Goal: Communication & Community: Answer question/provide support

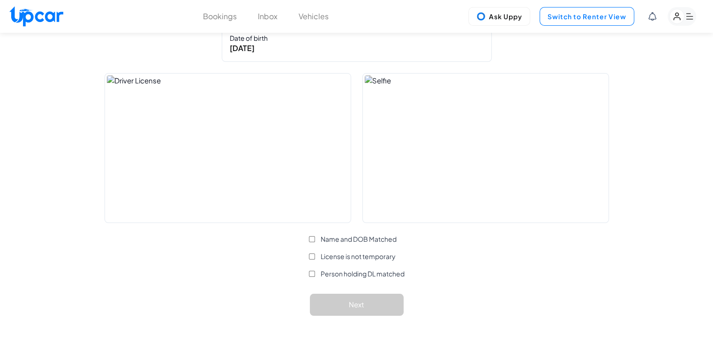
click at [575, 22] on button "Switch to Renter View" at bounding box center [586, 16] width 95 height 19
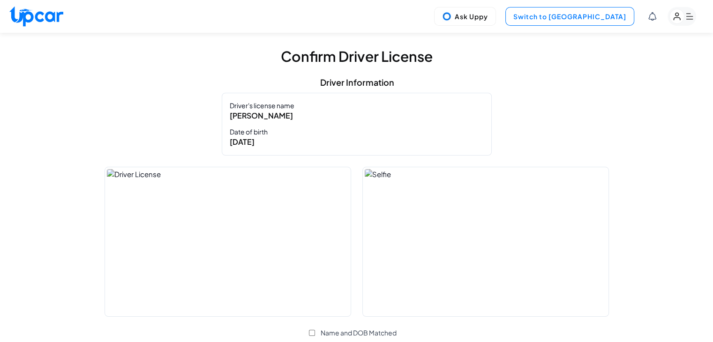
select select "********"
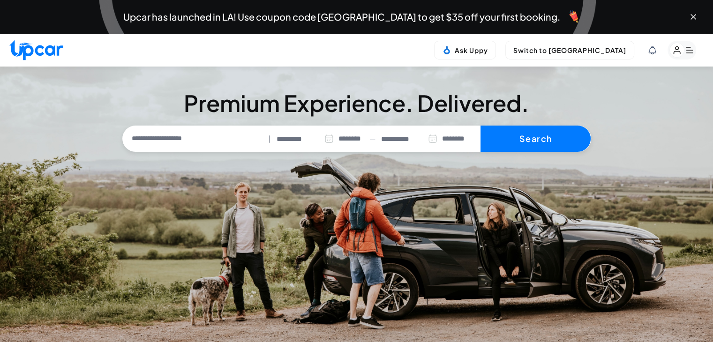
click at [688, 50] on icon "button" at bounding box center [689, 50] width 7 height 6
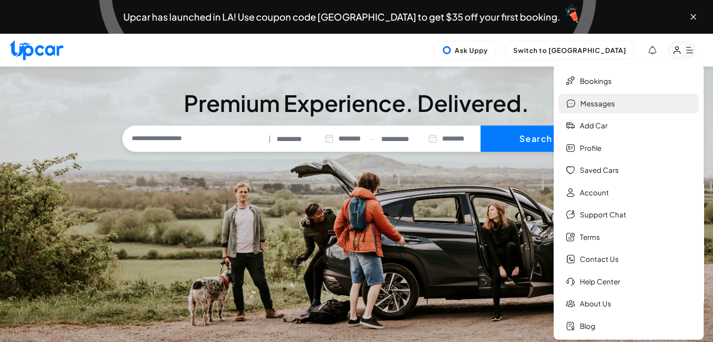
click at [604, 106] on link "Messages" at bounding box center [628, 104] width 141 height 20
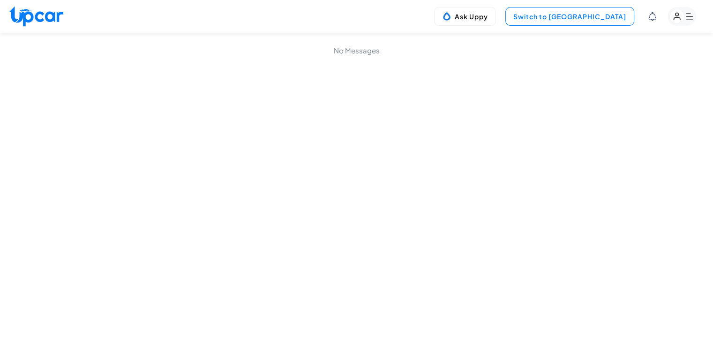
click at [600, 14] on button "Switch to [GEOGRAPHIC_DATA]" at bounding box center [569, 16] width 129 height 19
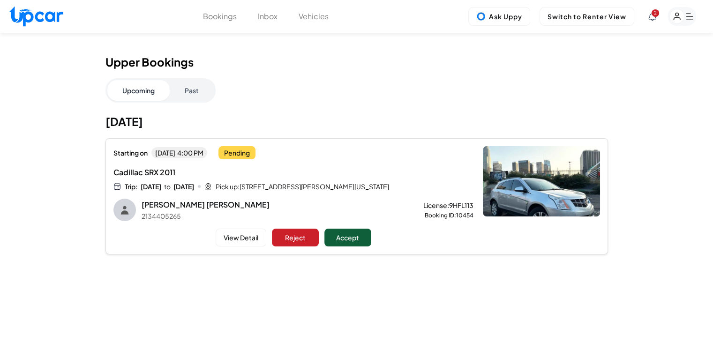
click at [361, 233] on button "Accept" at bounding box center [347, 238] width 47 height 18
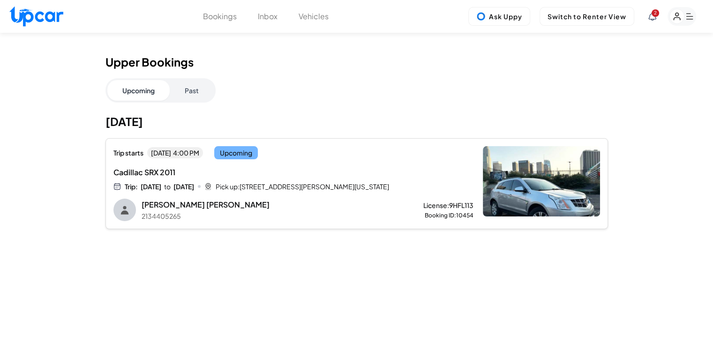
click at [343, 182] on div "Pick up: [STREET_ADDRESS][PERSON_NAME][US_STATE]" at bounding box center [314, 186] width 197 height 9
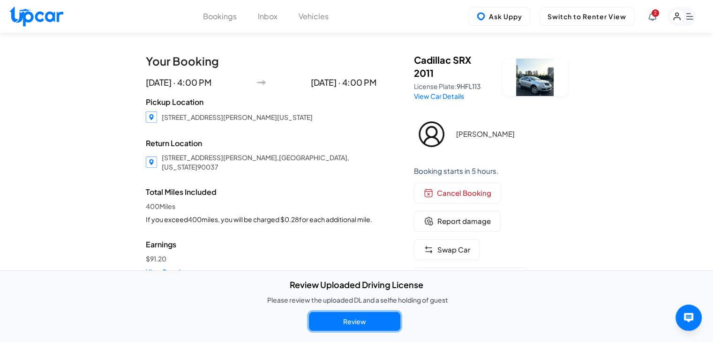
click at [378, 319] on button "Review" at bounding box center [354, 321] width 91 height 19
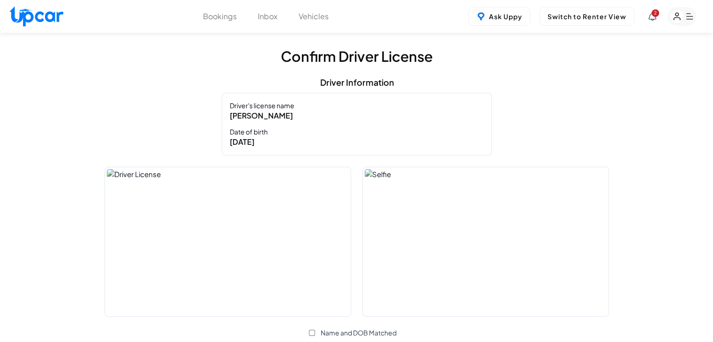
click at [266, 242] on img at bounding box center [228, 241] width 246 height 149
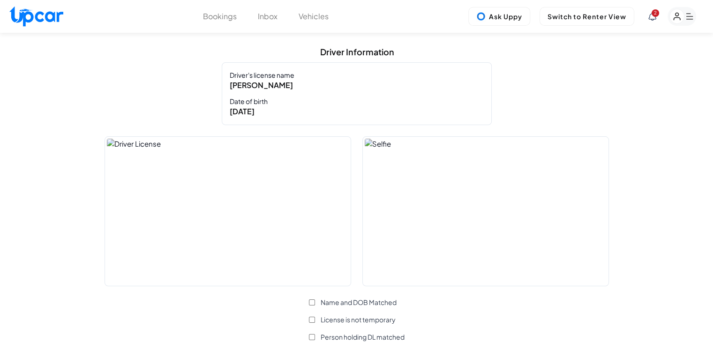
scroll to position [47, 0]
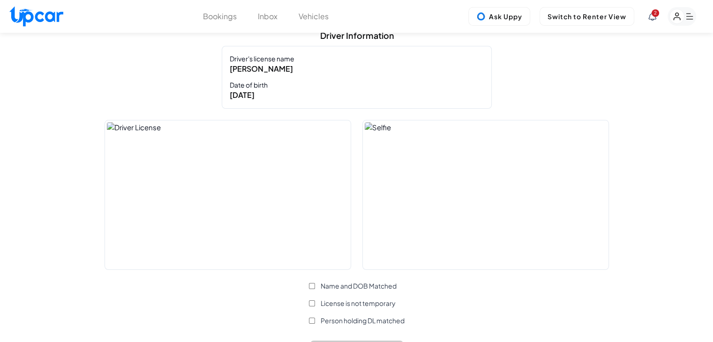
click at [474, 209] on img at bounding box center [486, 194] width 246 height 149
click at [302, 237] on img at bounding box center [228, 194] width 246 height 149
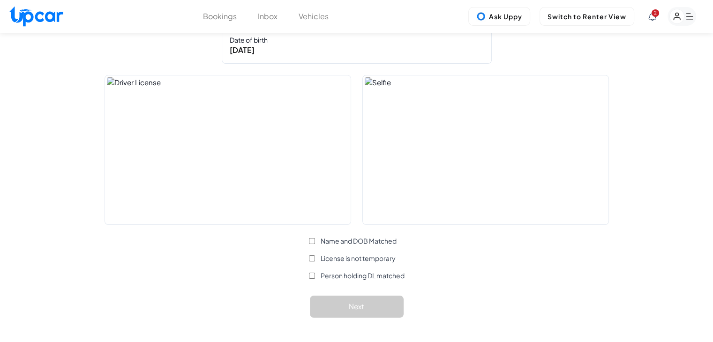
scroll to position [0, 0]
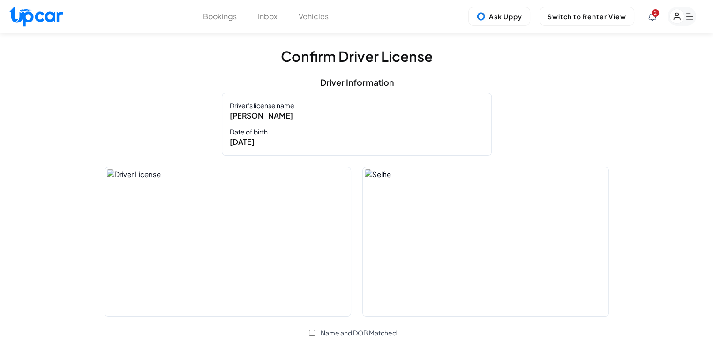
click at [649, 18] on icon at bounding box center [652, 16] width 7 height 8
click at [617, 97] on div "New Message from [PERSON_NAME] my apologies for the delay res... [DATE] 11:27 AM" at bounding box center [635, 95] width 140 height 30
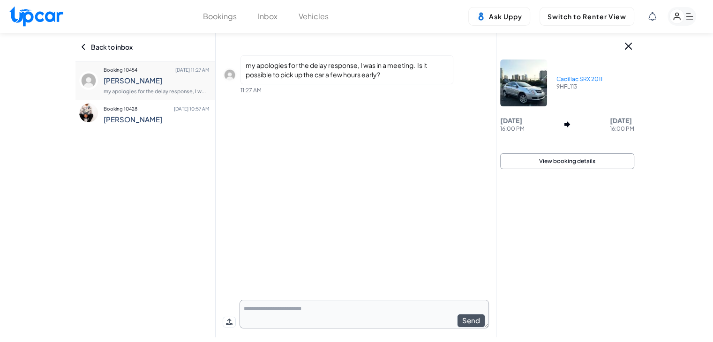
click at [347, 301] on textarea at bounding box center [363, 314] width 249 height 29
type textarea "*"
type textarea "*****"
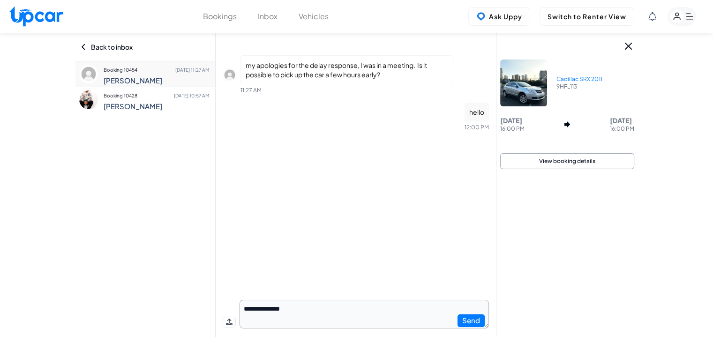
type textarea "**********"
click at [531, 217] on div "Cadillac SRX 2011 9HFL113 Thurs, Oct 8 16:00 PM Sat, Oct 10 16:00 PM View booki…" at bounding box center [567, 185] width 142 height 305
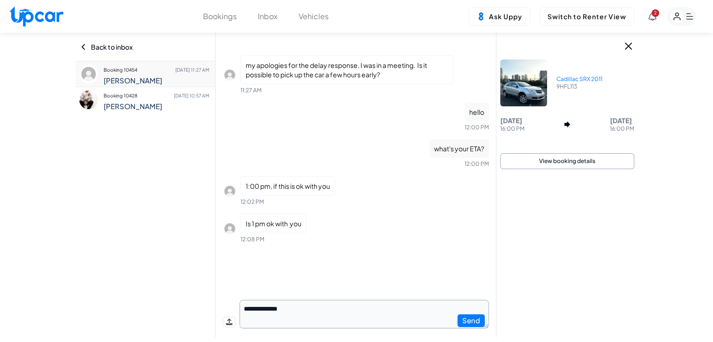
type textarea "**********"
